Goal: Check status: Check status

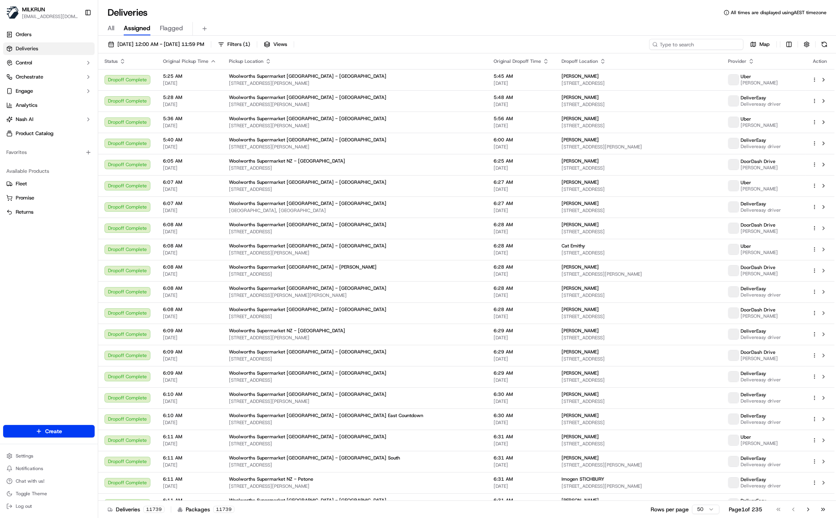
click at [691, 44] on input at bounding box center [696, 44] width 94 height 11
click at [709, 44] on input at bounding box center [696, 44] width 94 height 11
paste input "[PERSON_NAME]"
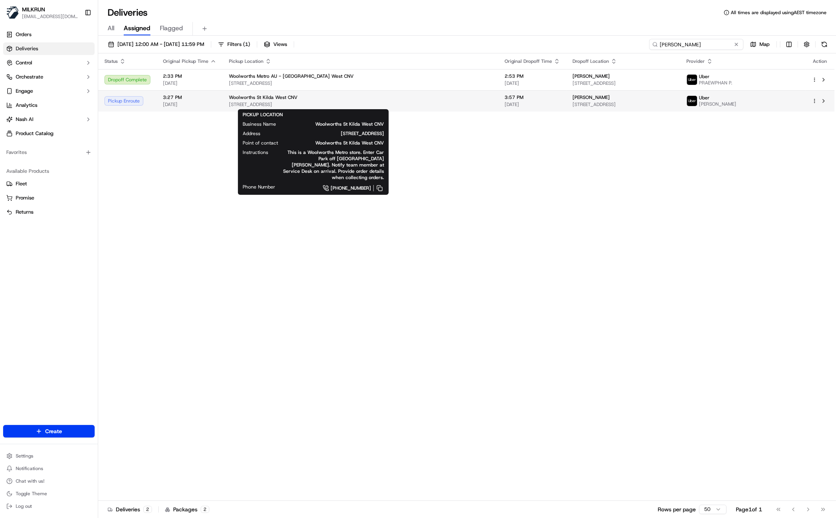
type input "[PERSON_NAME]"
click at [321, 101] on div "Woolworths St Kilda West CNV [STREET_ADDRESS]" at bounding box center [360, 100] width 263 height 13
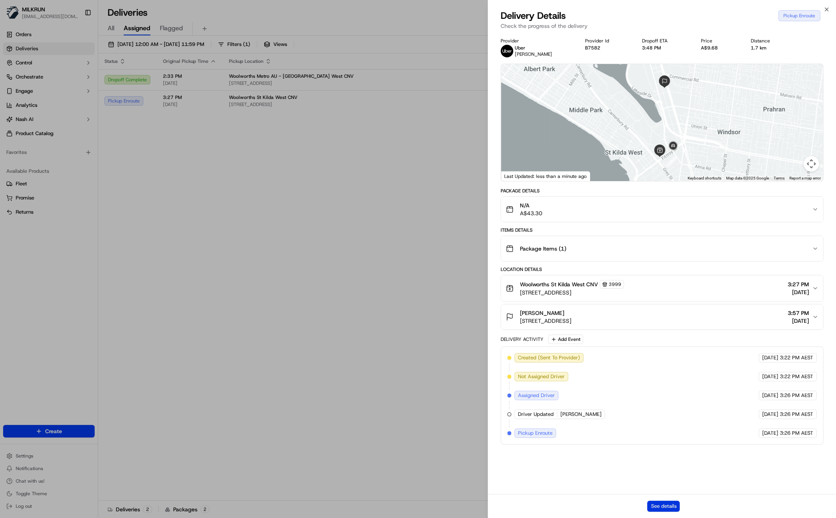
click at [668, 503] on button "See details" at bounding box center [663, 506] width 33 height 11
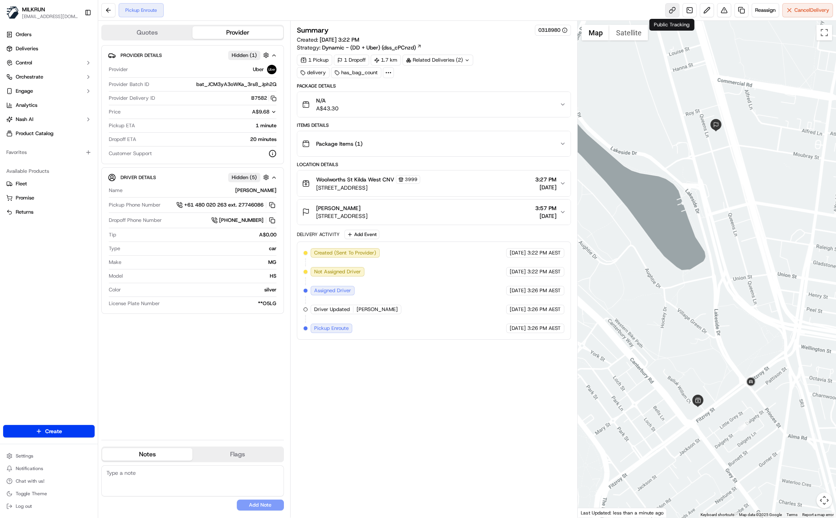
click at [669, 13] on link at bounding box center [672, 10] width 14 height 14
